Goal: Navigation & Orientation: Find specific page/section

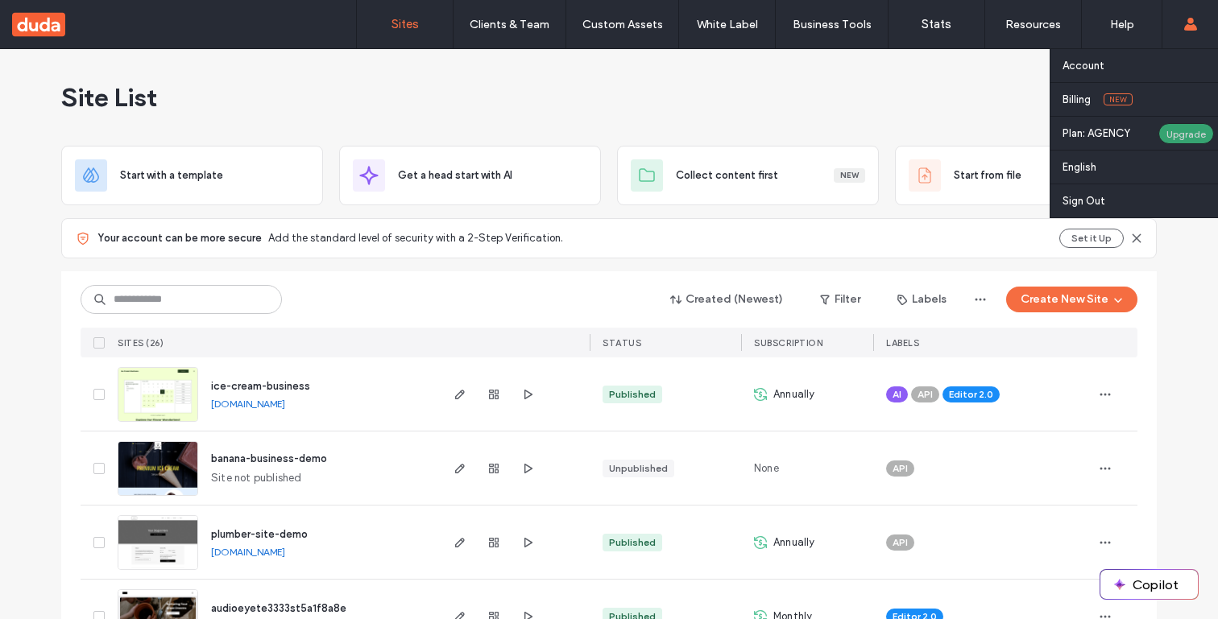
click at [1168, 134] on div "Upgrade" at bounding box center [1186, 133] width 56 height 21
click at [1186, 139] on div "Upgrade" at bounding box center [1186, 133] width 56 height 21
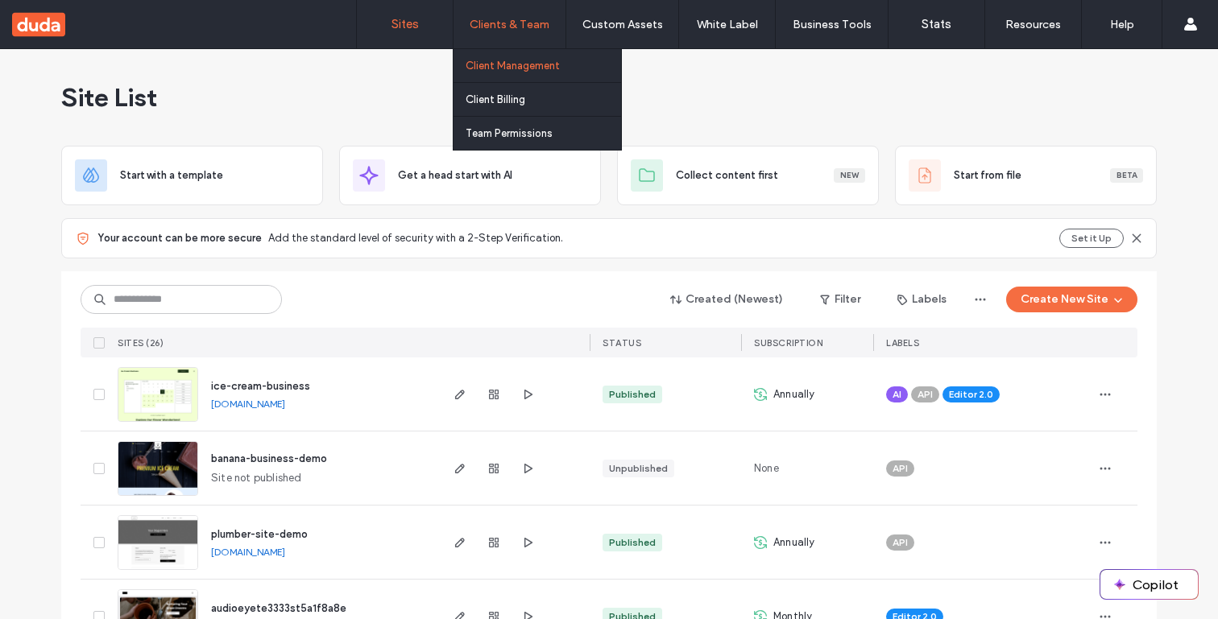
click at [515, 69] on label "Client Management" at bounding box center [512, 66] width 94 height 12
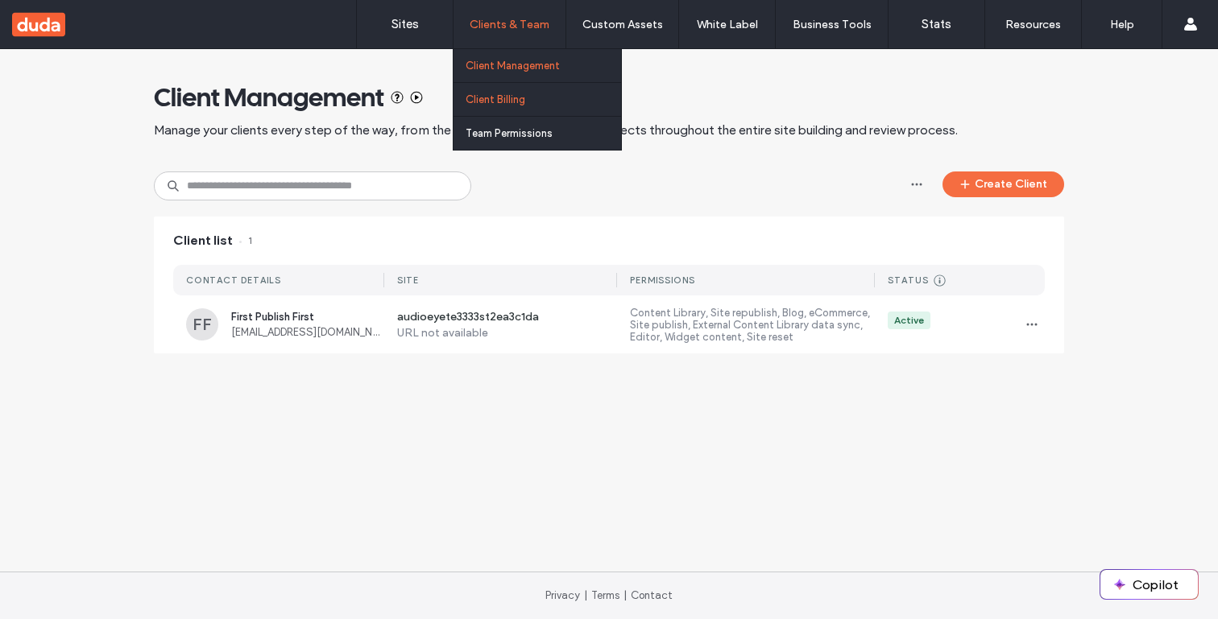
click at [508, 99] on label "Client Billing" at bounding box center [495, 99] width 60 height 12
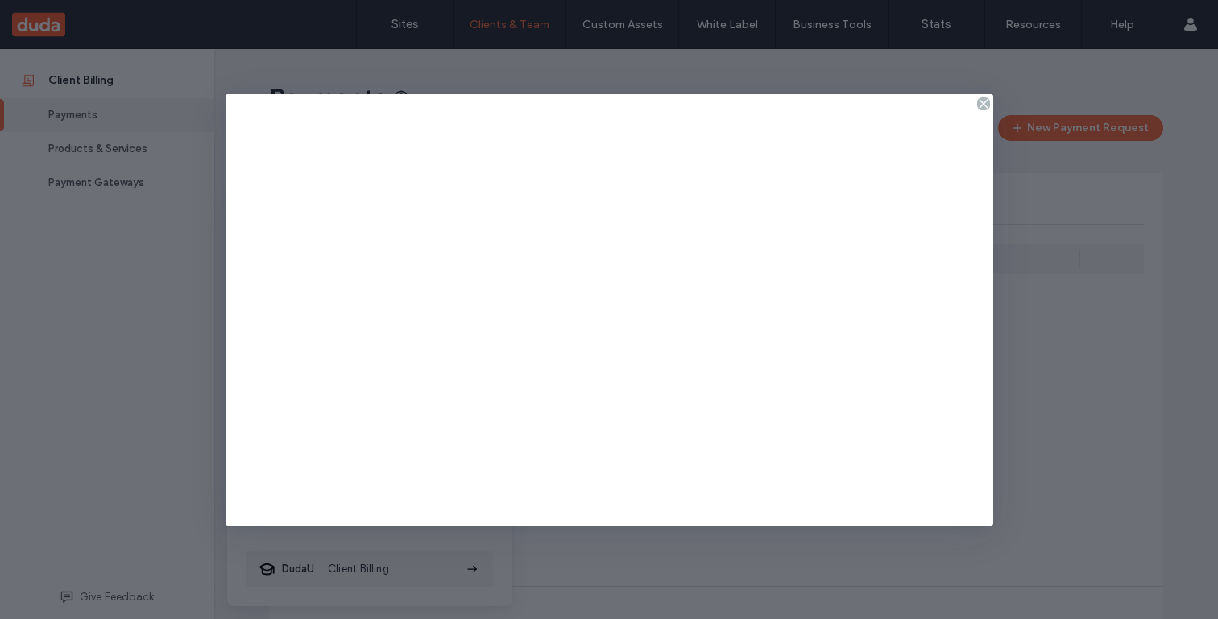
click at [980, 104] on icon at bounding box center [983, 103] width 13 height 13
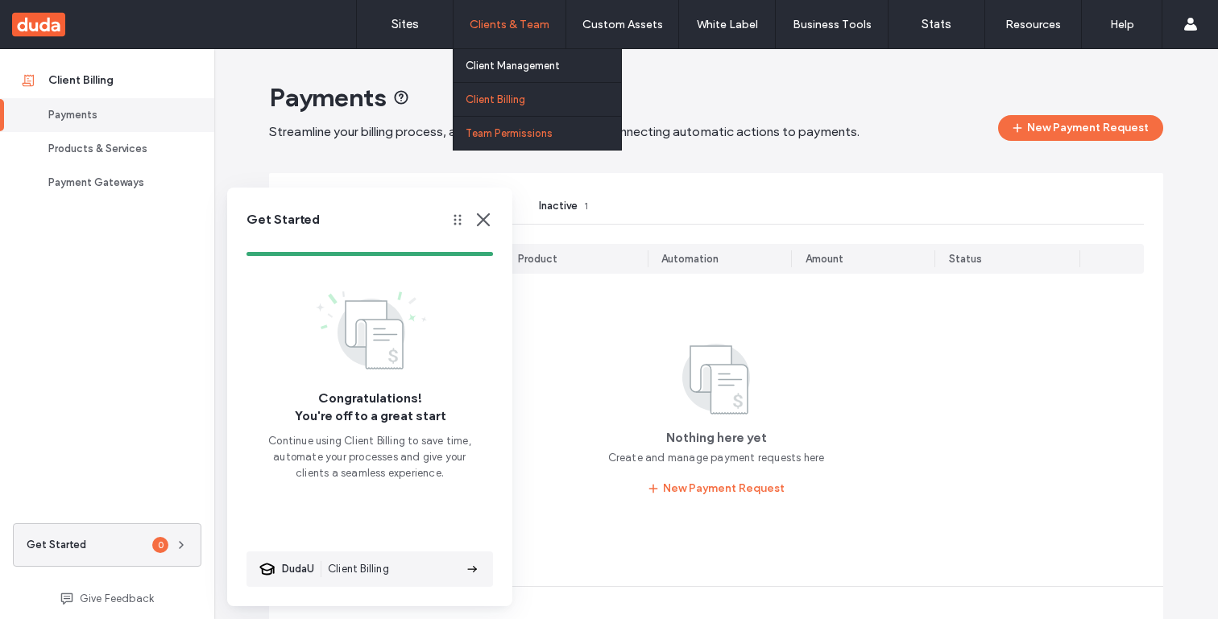
click at [511, 128] on label "Team Permissions" at bounding box center [508, 133] width 87 height 12
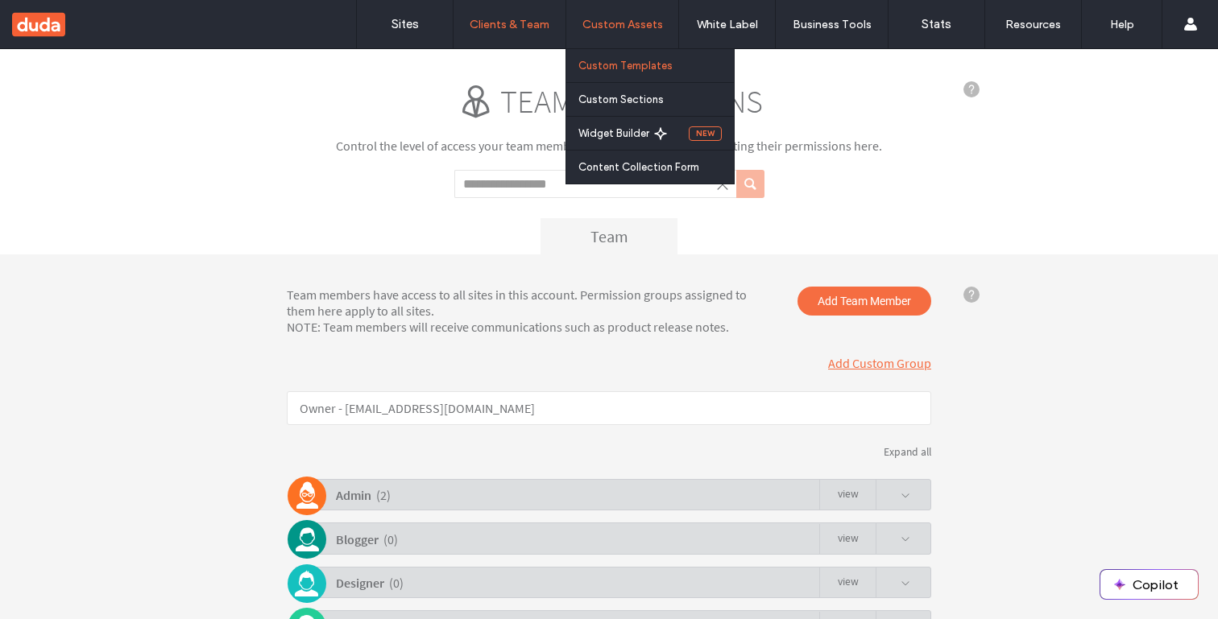
click at [626, 63] on label "Custom Templates" at bounding box center [625, 66] width 94 height 12
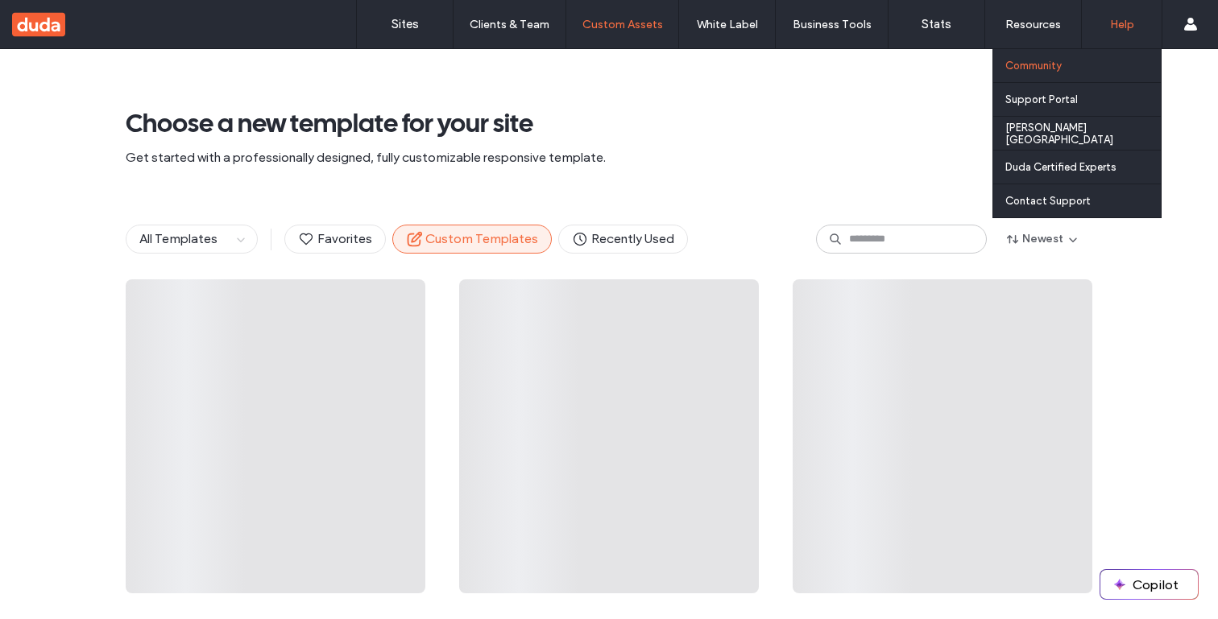
click at [1080, 69] on div "Community" at bounding box center [1082, 65] width 155 height 33
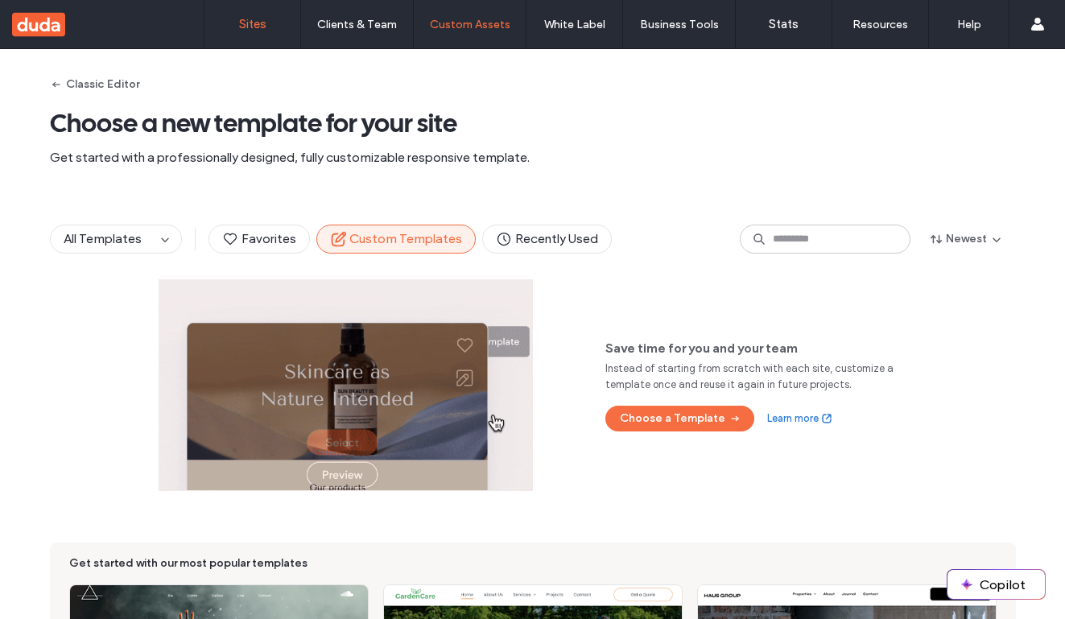
click at [225, 26] on link "Sites" at bounding box center [253, 24] width 96 height 48
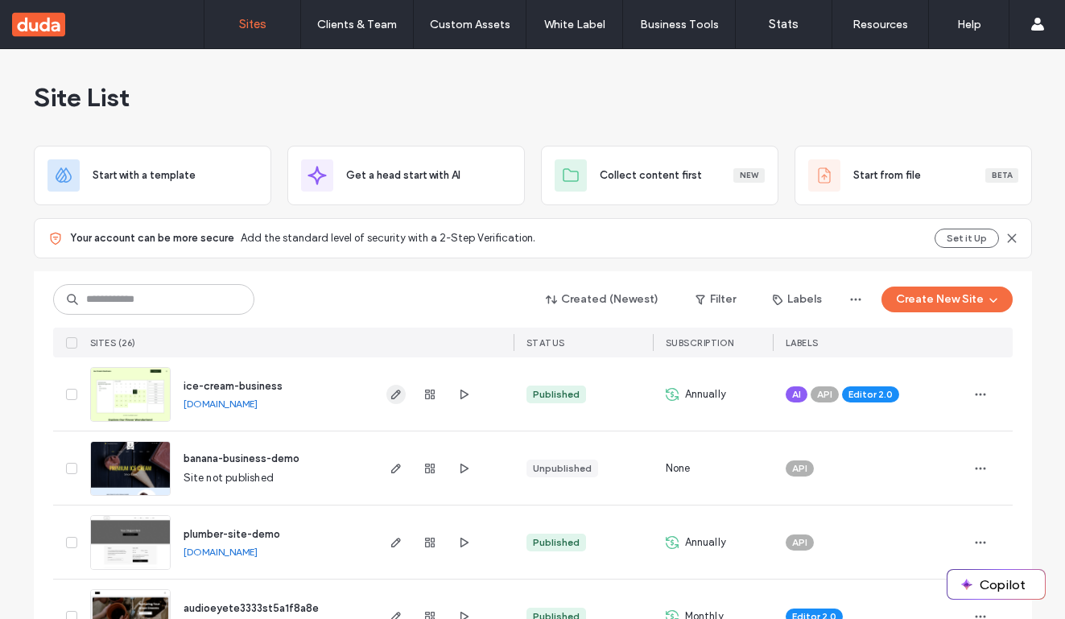
click at [390, 399] on icon "button" at bounding box center [396, 394] width 13 height 13
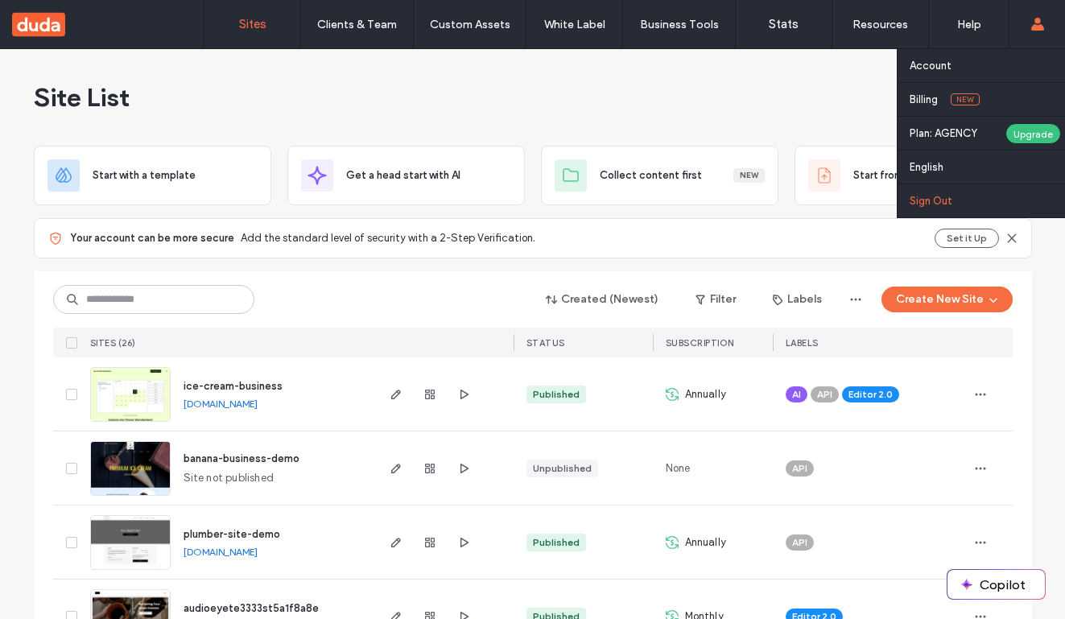
click at [940, 193] on link "Sign Out" at bounding box center [987, 200] width 155 height 33
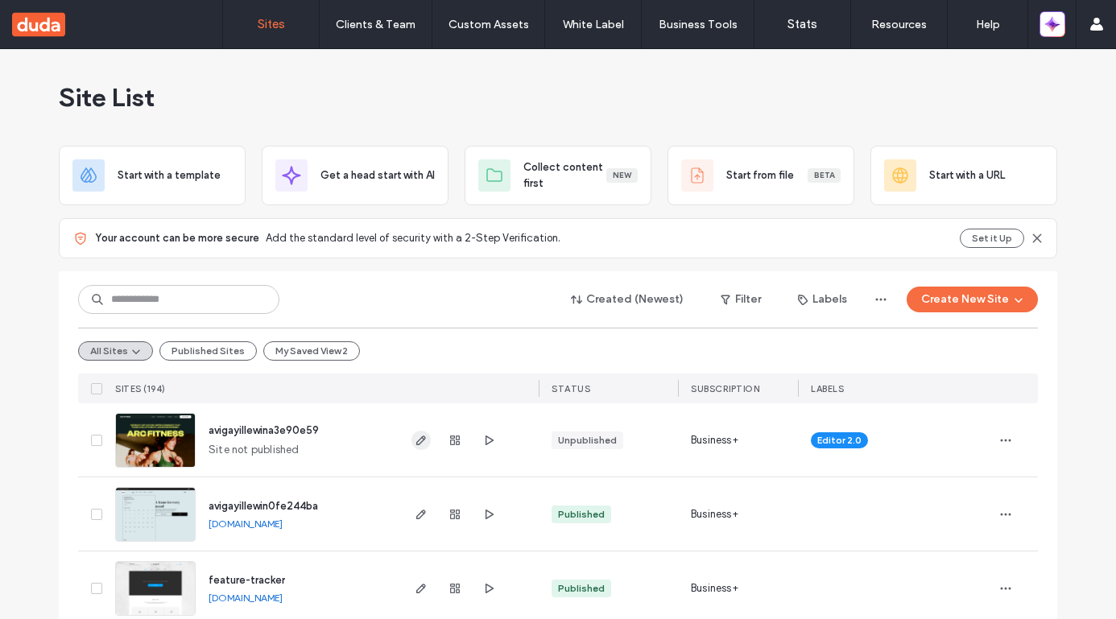
click at [420, 441] on icon "button" at bounding box center [421, 440] width 13 height 13
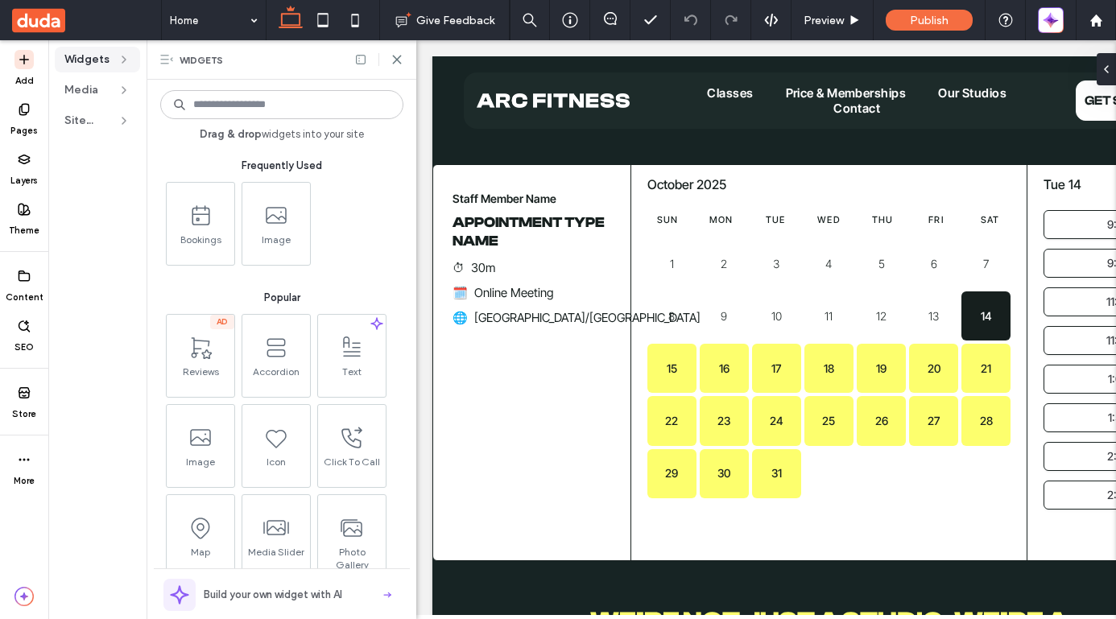
click at [160, 58] on icon at bounding box center [166, 59] width 13 height 13
